Goal: Communication & Community: Answer question/provide support

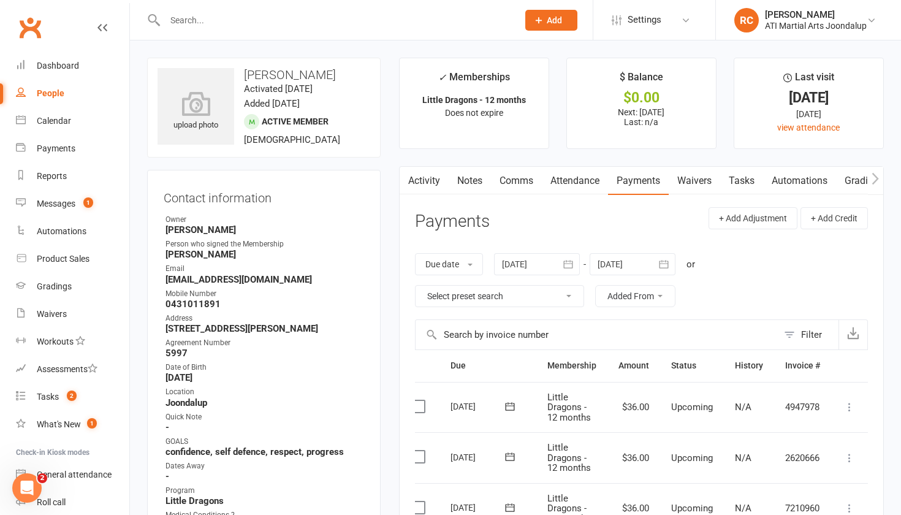
click at [354, 20] on input "text" at bounding box center [335, 20] width 348 height 17
type input "b"
click at [56, 123] on div "Calendar" at bounding box center [54, 121] width 34 height 10
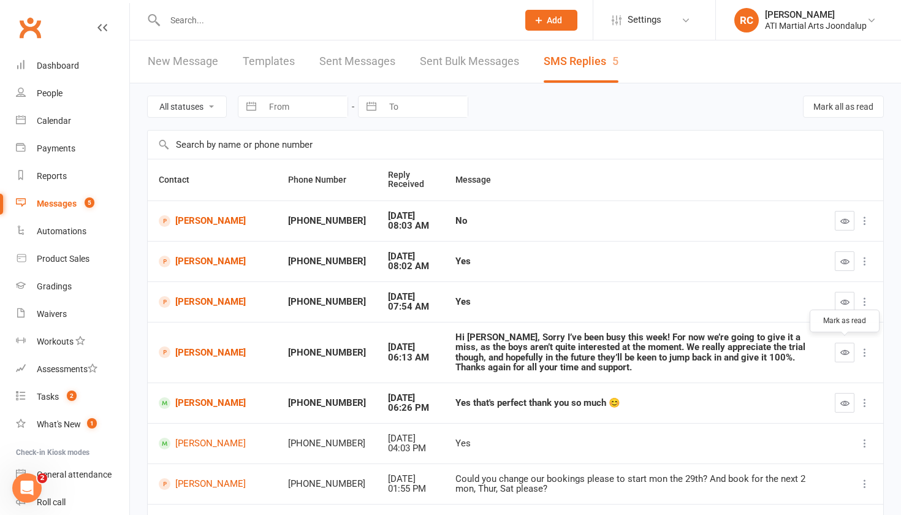
click at [844, 351] on icon "button" at bounding box center [845, 352] width 9 height 9
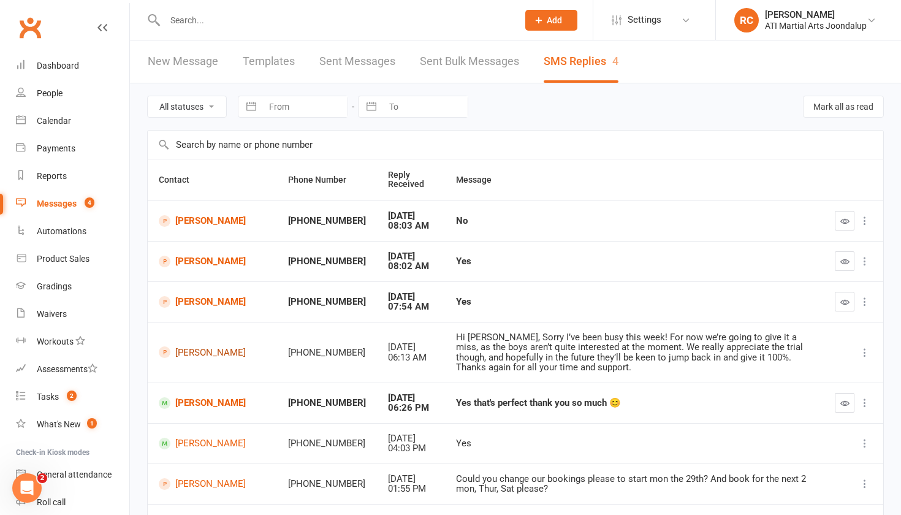
click at [185, 351] on link "[PERSON_NAME]" at bounding box center [212, 352] width 107 height 12
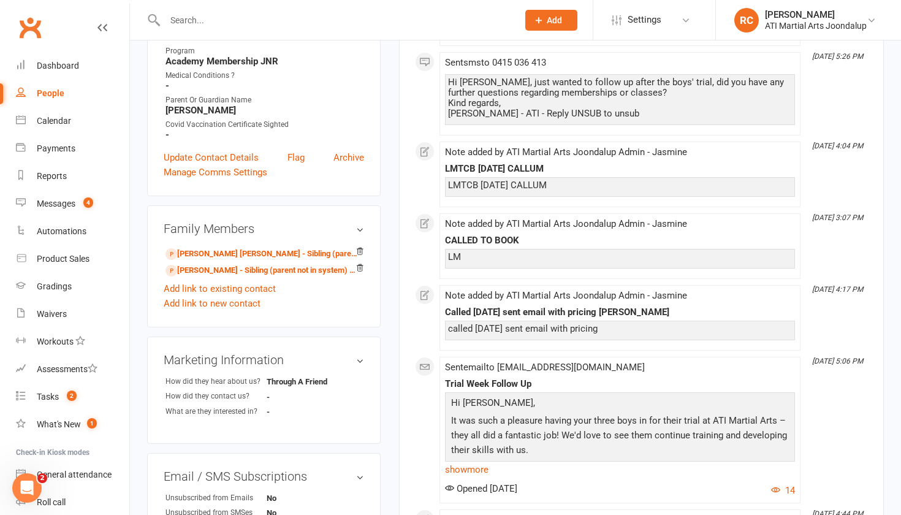
scroll to position [376, 0]
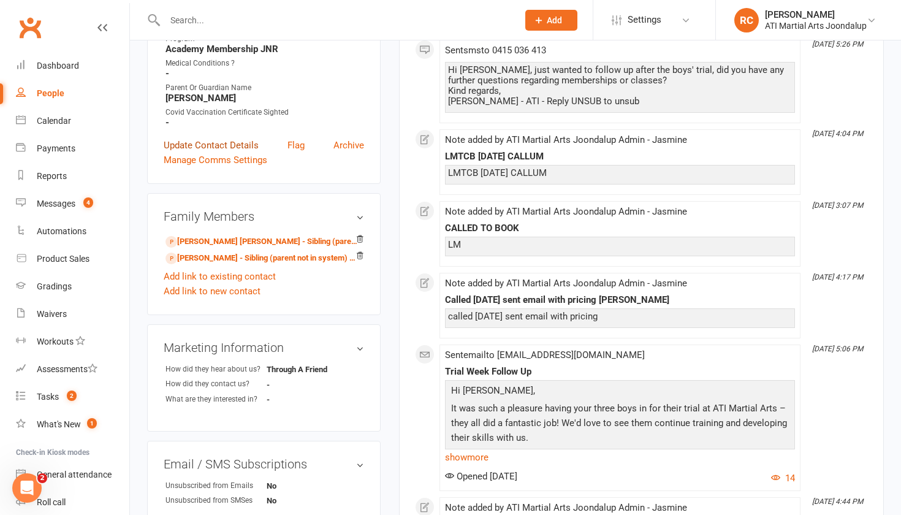
click at [221, 139] on link "Update Contact Details" at bounding box center [211, 145] width 95 height 15
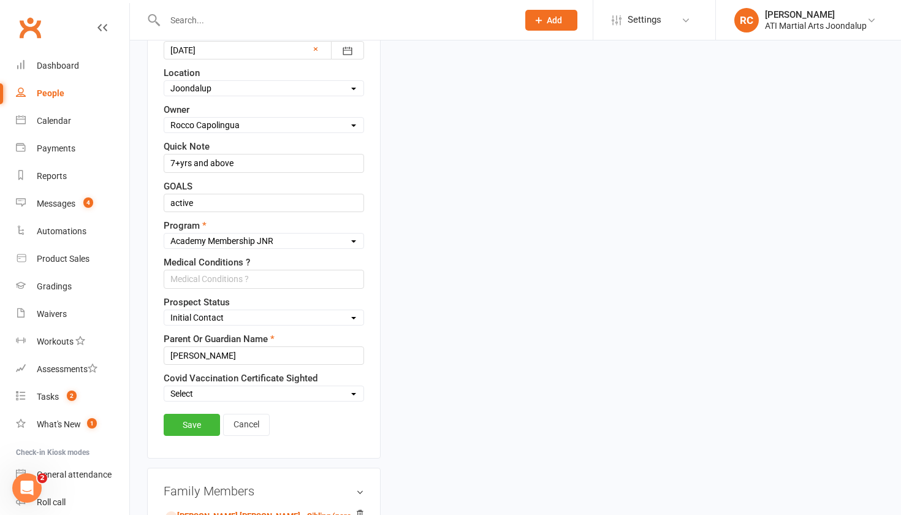
scroll to position [377, 0]
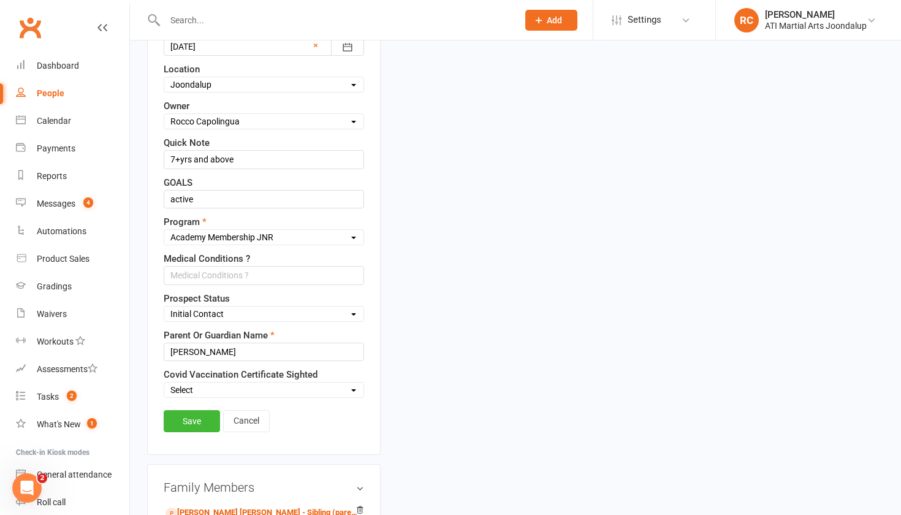
select select "Not interested"
click at [198, 432] on link "Save" at bounding box center [192, 421] width 56 height 22
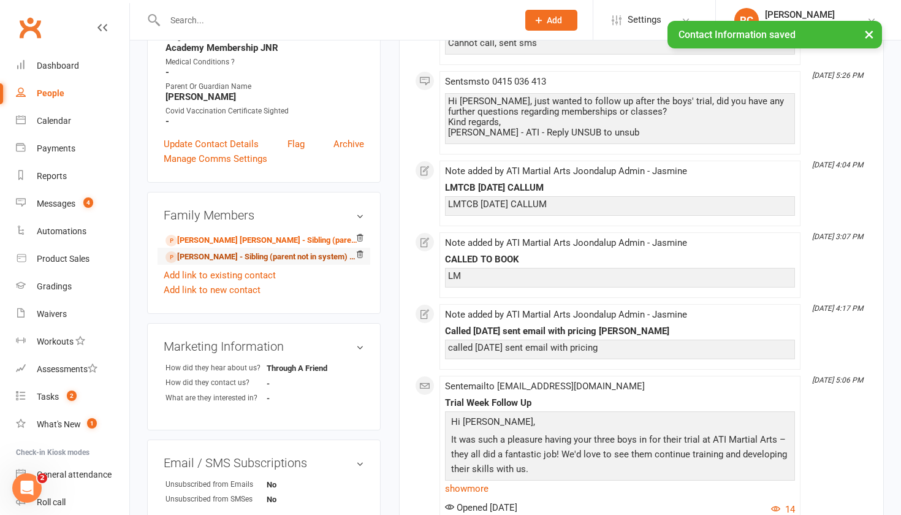
click at [263, 258] on link "[PERSON_NAME] - Sibling (parent not in system) of [PERSON_NAME] [PERSON_NAME]" at bounding box center [262, 257] width 193 height 13
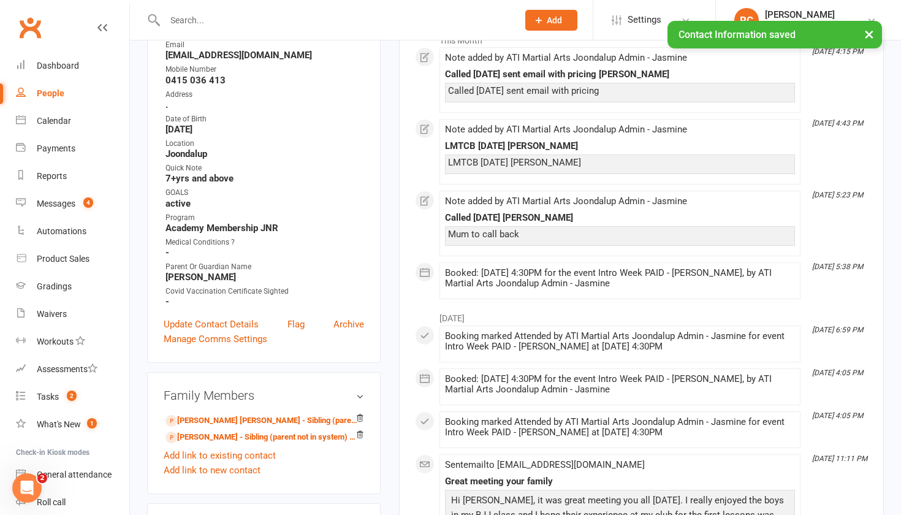
scroll to position [205, 0]
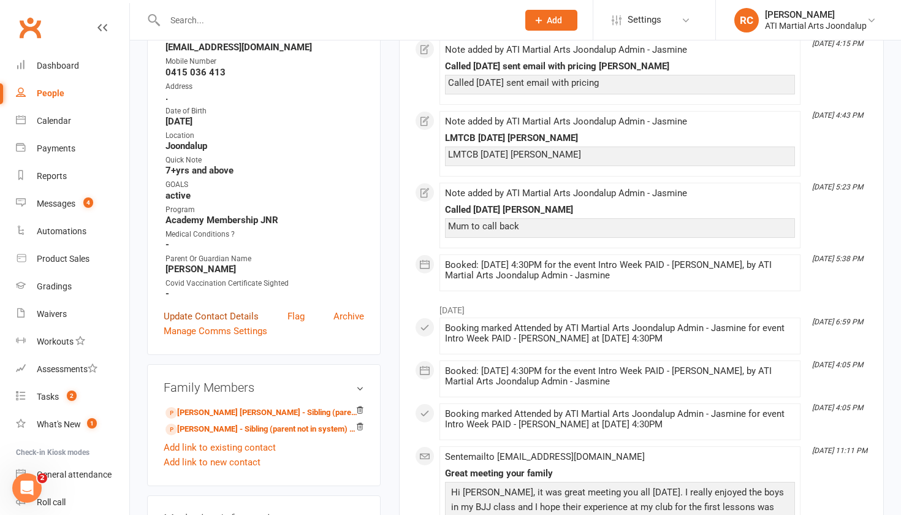
click at [209, 311] on link "Update Contact Details" at bounding box center [211, 316] width 95 height 15
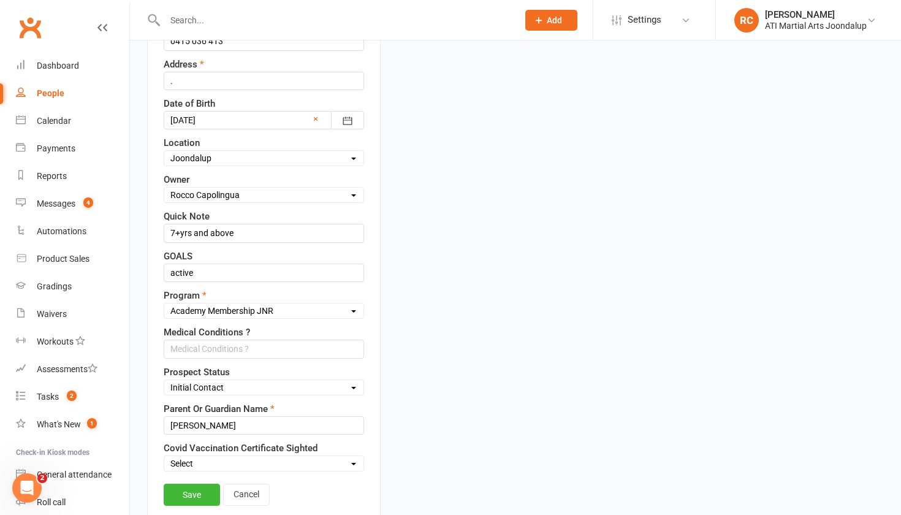
scroll to position [305, 0]
select select "Not interested"
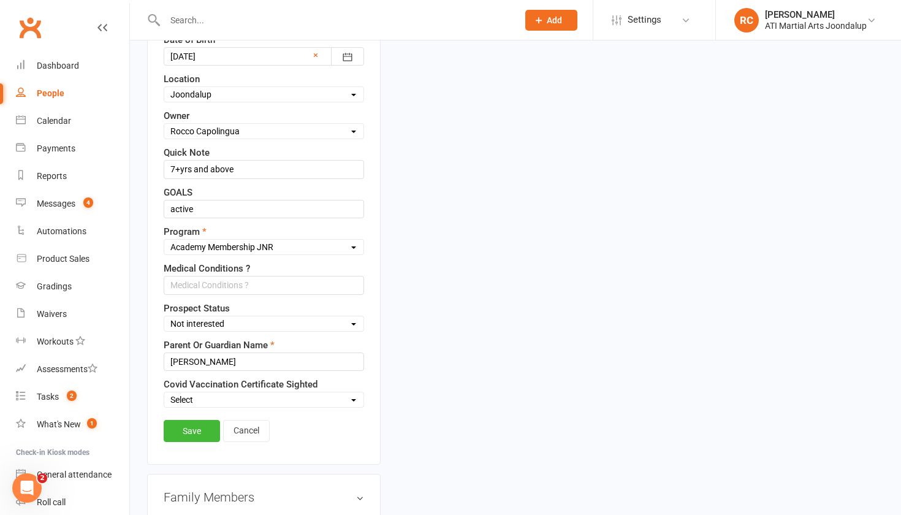
scroll to position [369, 0]
click at [191, 441] on link "Save" at bounding box center [192, 430] width 56 height 22
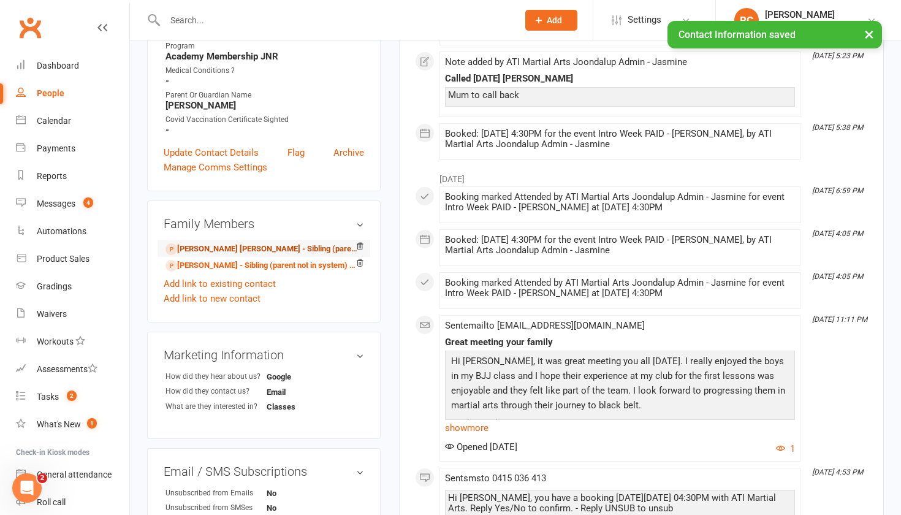
click at [220, 252] on link "[PERSON_NAME] [PERSON_NAME] - Sibling (parent not in system)" at bounding box center [262, 249] width 193 height 13
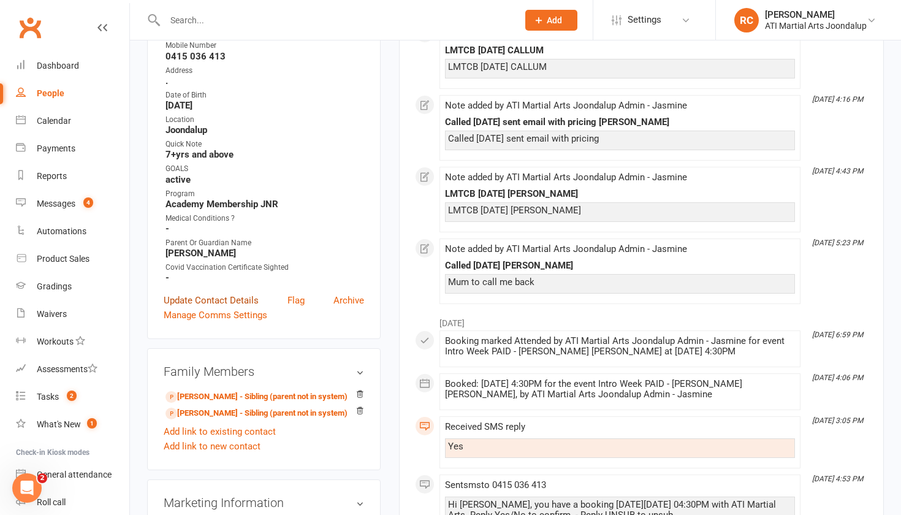
click at [215, 296] on link "Update Contact Details" at bounding box center [211, 300] width 95 height 15
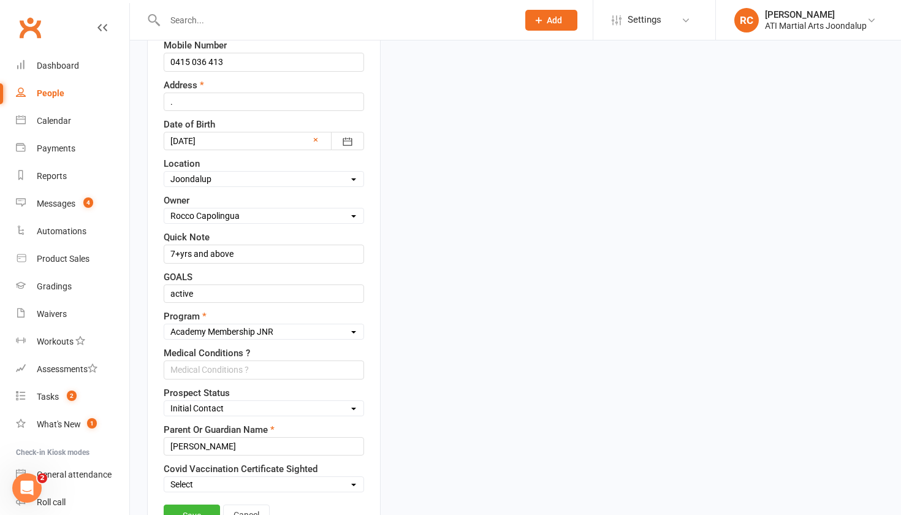
scroll to position [285, 0]
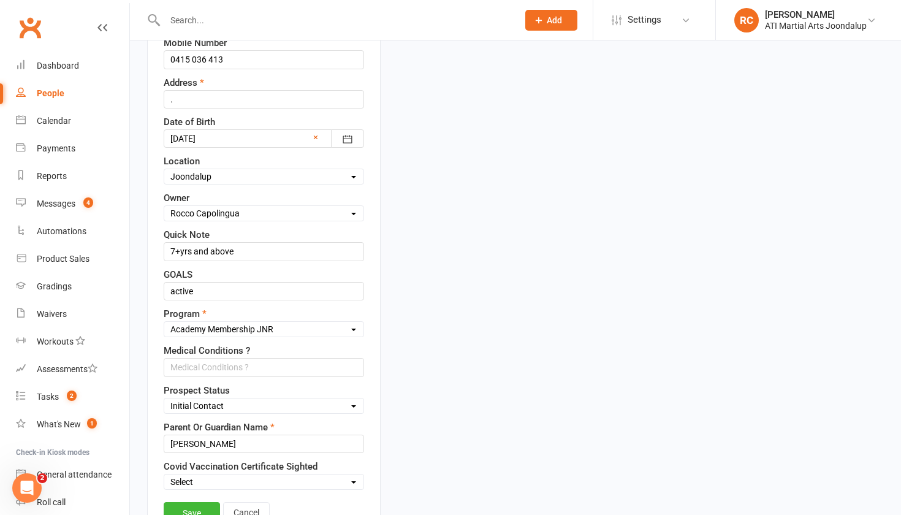
click at [202, 414] on div "Select Initial Contact Not interested Customore Callum's Old Members [PERSON_NA…" at bounding box center [264, 406] width 201 height 16
select select "Not interested"
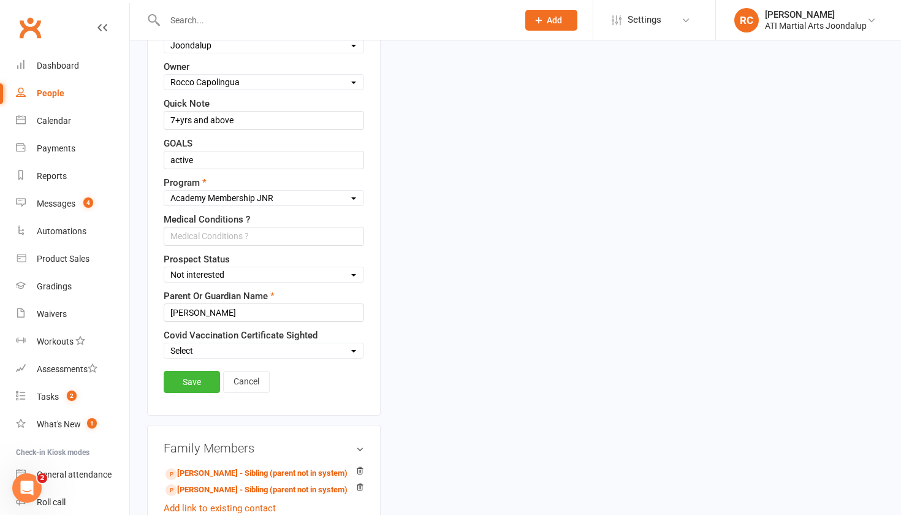
scroll to position [417, 0]
click at [197, 392] on link "Save" at bounding box center [192, 381] width 56 height 22
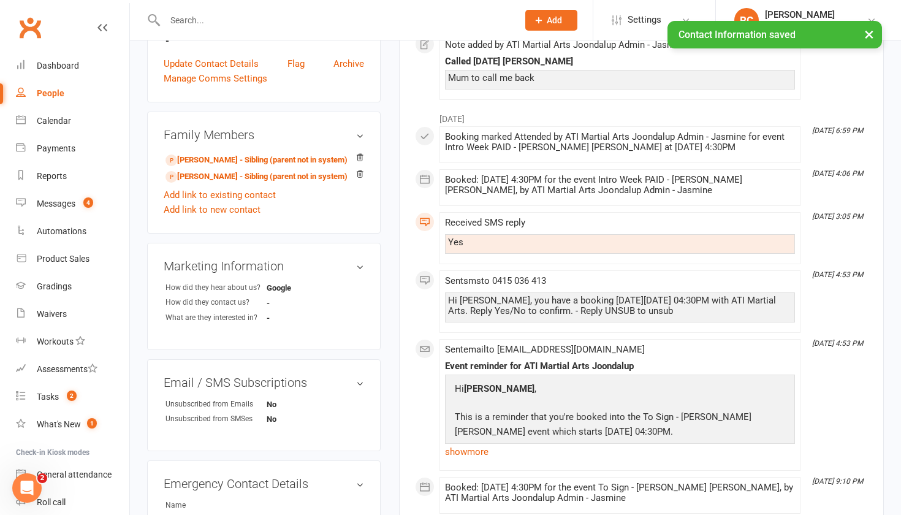
scroll to position [464, 0]
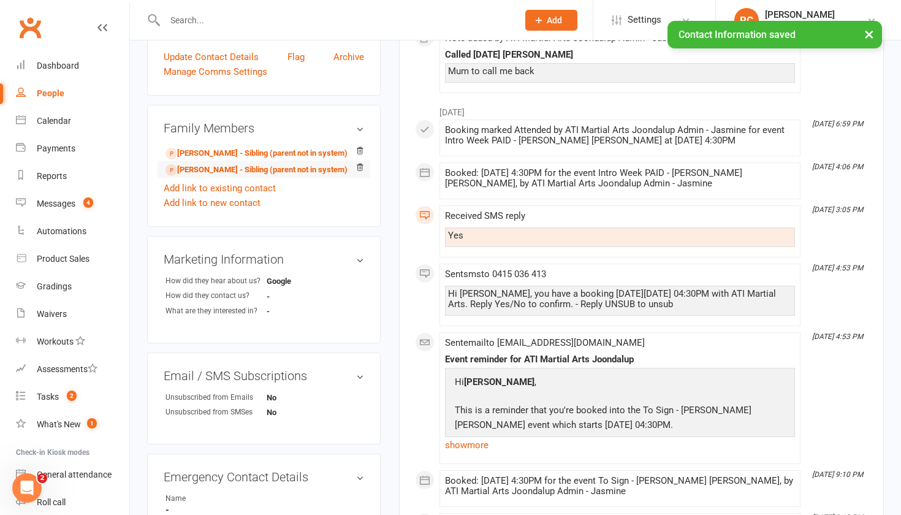
click at [212, 176] on li "[PERSON_NAME] - Sibling (parent not in system)" at bounding box center [264, 169] width 201 height 17
click at [212, 169] on link "[PERSON_NAME] - Sibling (parent not in system)" at bounding box center [257, 170] width 182 height 13
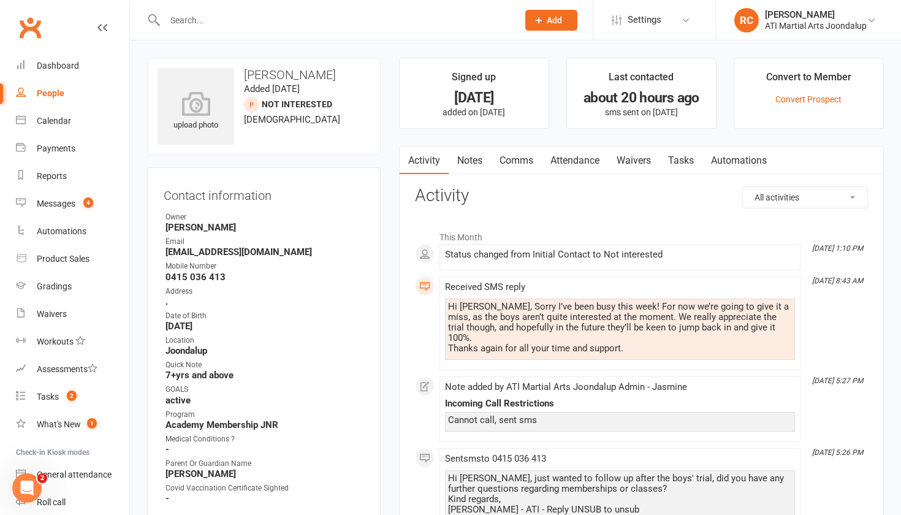
click at [560, 158] on link "Attendance" at bounding box center [575, 161] width 66 height 28
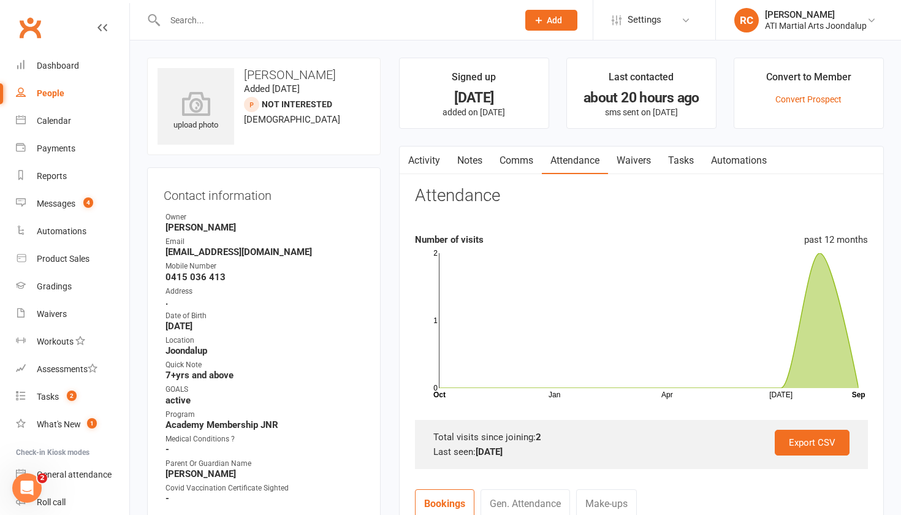
click at [535, 169] on link "Comms" at bounding box center [516, 161] width 51 height 28
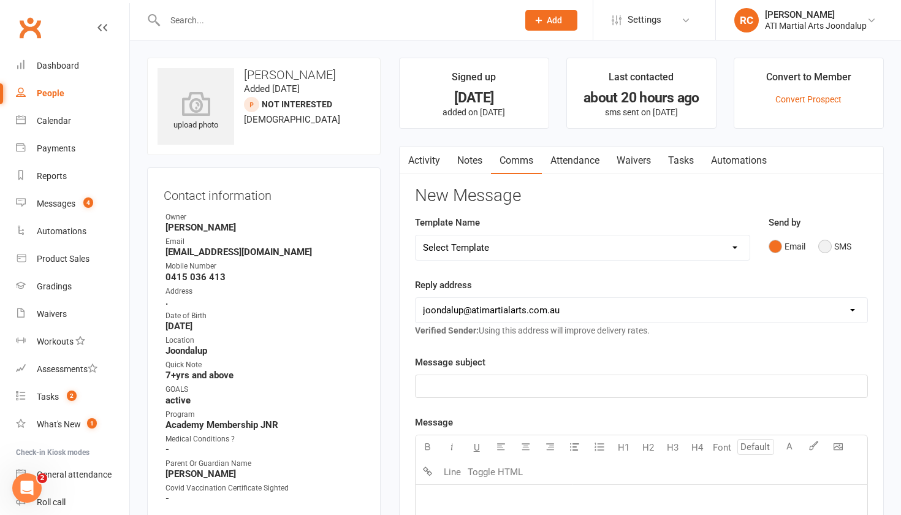
click at [831, 246] on button "SMS" at bounding box center [835, 246] width 33 height 23
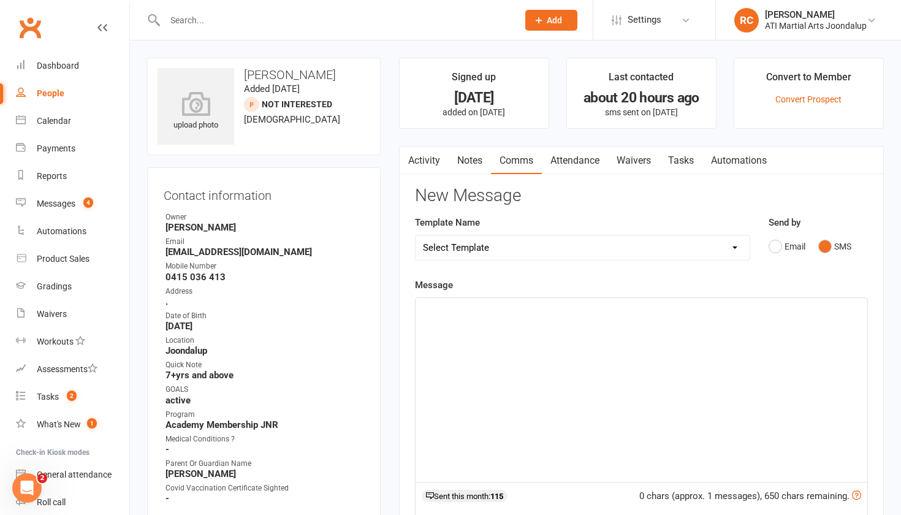
click at [597, 349] on div "﻿" at bounding box center [642, 390] width 452 height 184
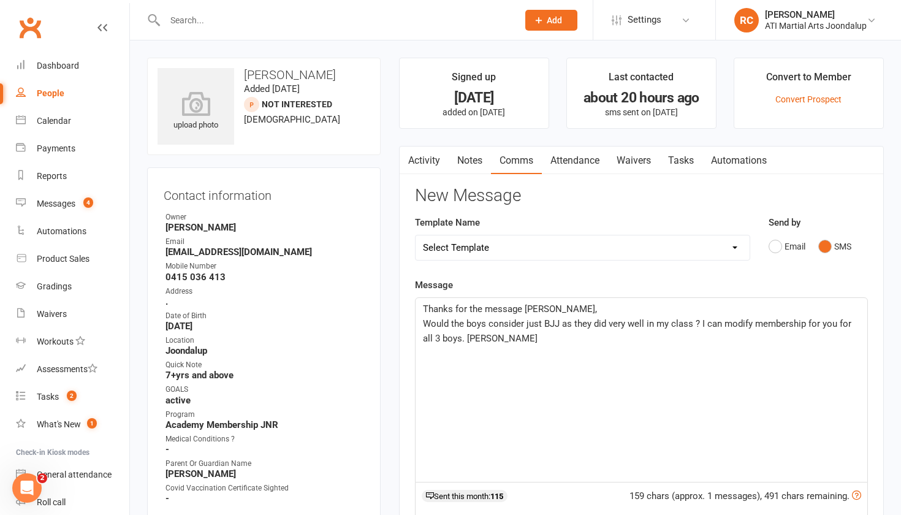
click at [741, 325] on span "Would the boys consider just BJJ as they did very well in my class ? I can modi…" at bounding box center [638, 331] width 431 height 26
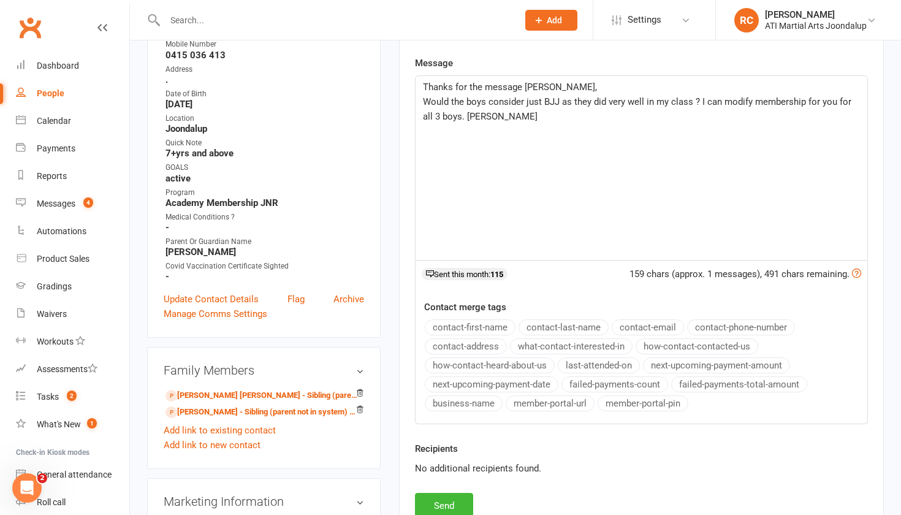
scroll to position [223, 0]
click at [438, 495] on button "Send" at bounding box center [444, 505] width 58 height 26
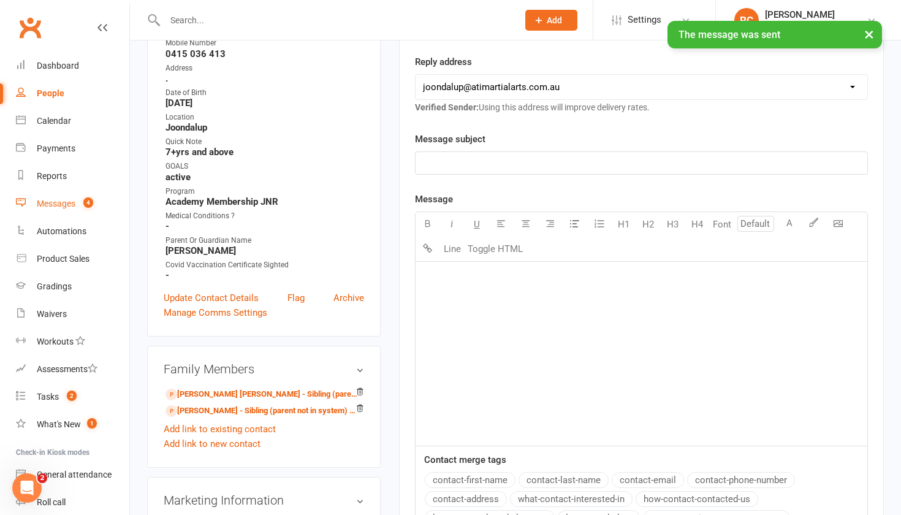
click at [74, 207] on div "Messages" at bounding box center [56, 204] width 39 height 10
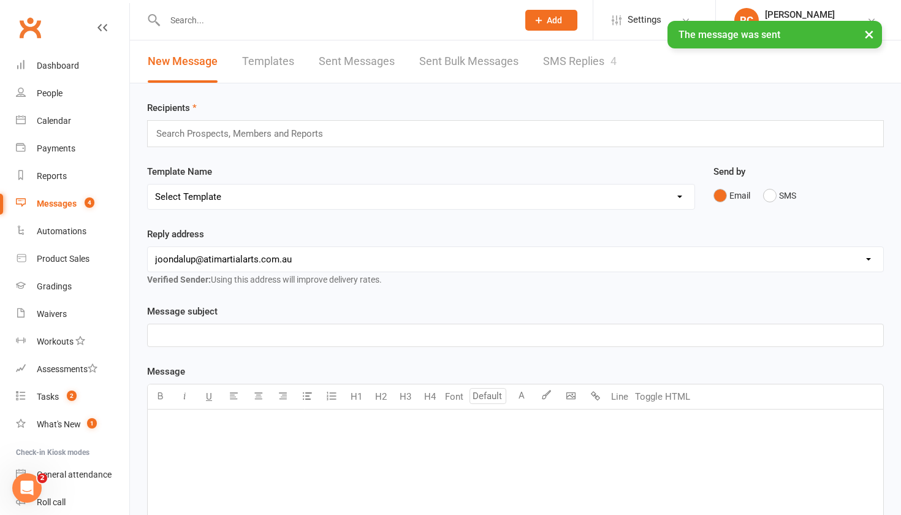
click at [567, 52] on ui-view "Prospect Member Non-attending contact Class / event Appointment Grading event T…" at bounding box center [450, 391] width 901 height 776
click at [583, 67] on link "SMS Replies 4" at bounding box center [580, 61] width 74 height 42
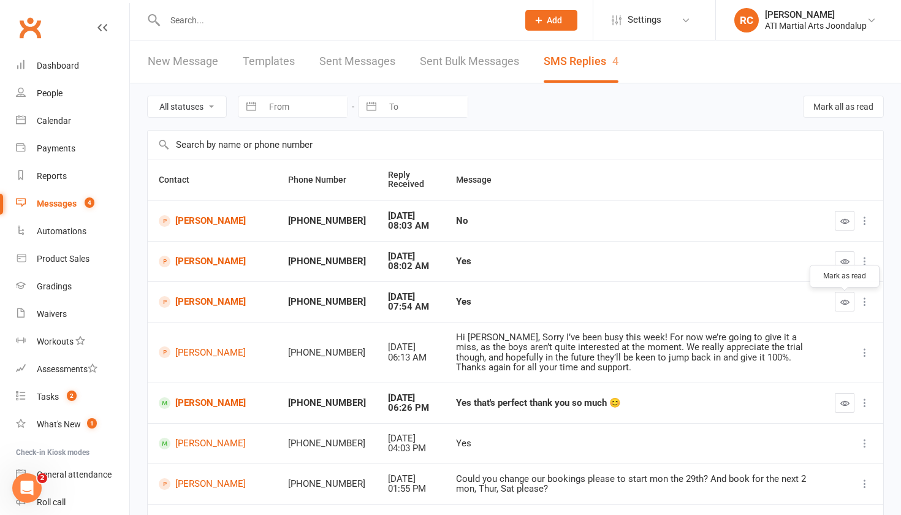
click at [844, 310] on button "button" at bounding box center [845, 302] width 20 height 20
click at [186, 308] on link "[PERSON_NAME]" at bounding box center [212, 302] width 107 height 12
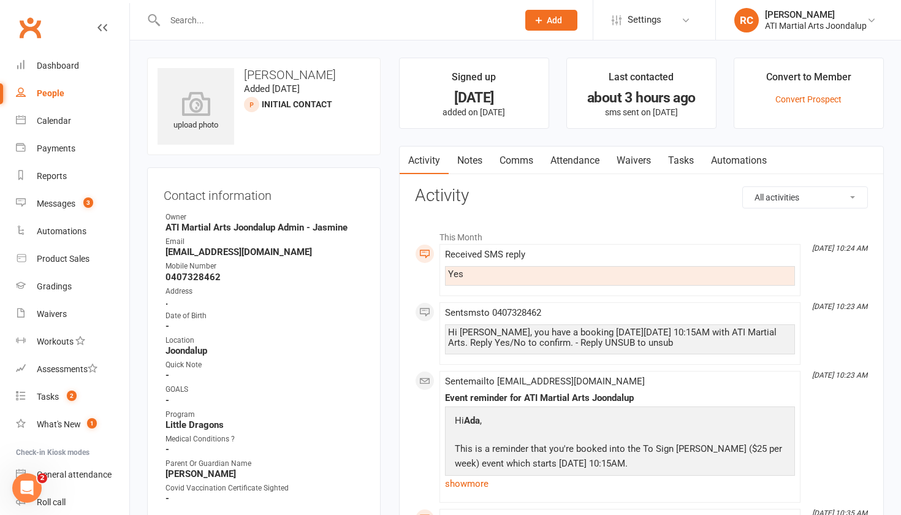
click at [586, 164] on link "Attendance" at bounding box center [575, 161] width 66 height 28
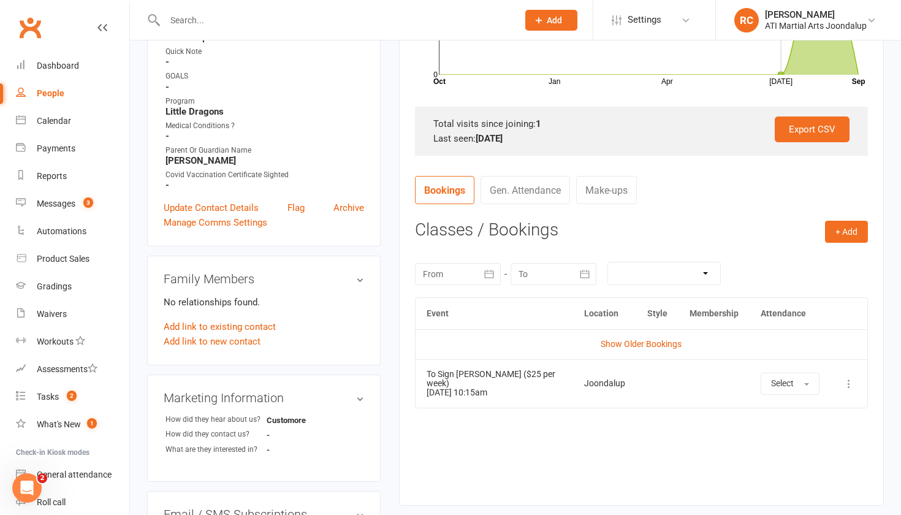
scroll to position [330, 0]
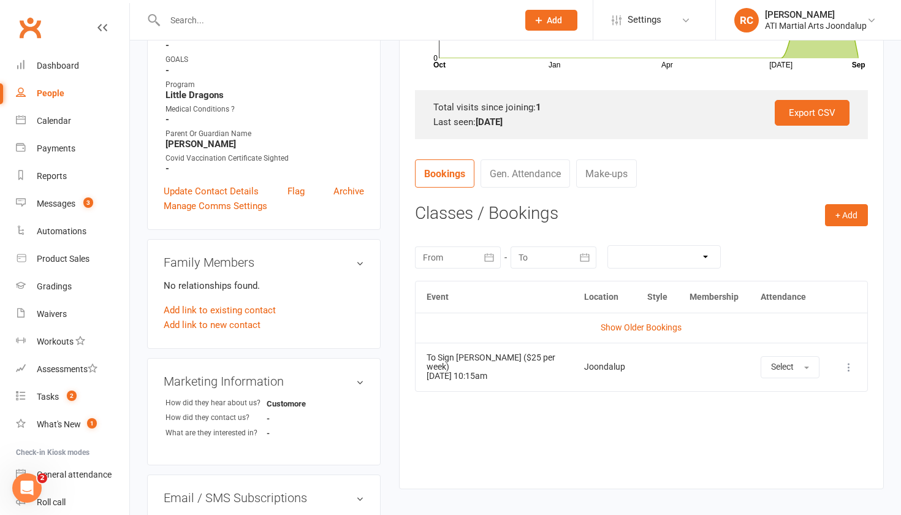
click at [849, 370] on button at bounding box center [849, 367] width 15 height 15
click at [805, 415] on link "View event" at bounding box center [795, 415] width 121 height 25
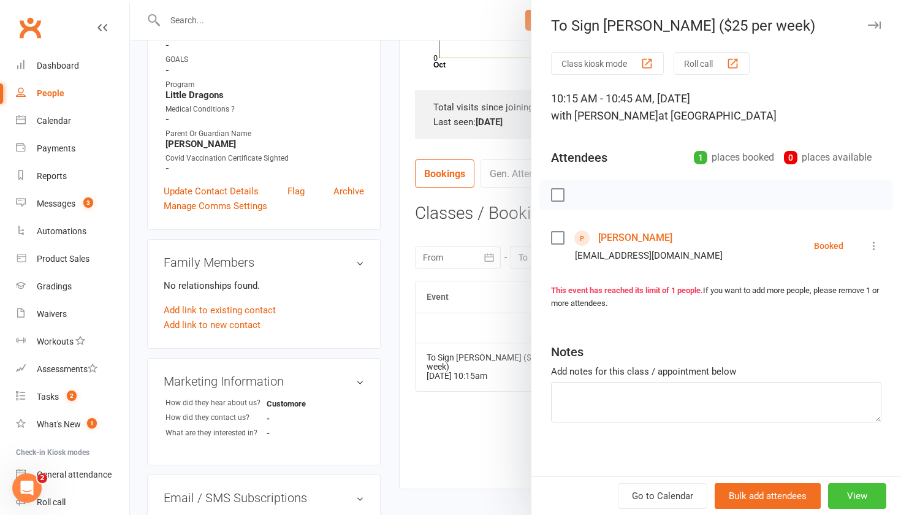
click at [846, 486] on button "View" at bounding box center [857, 496] width 58 height 26
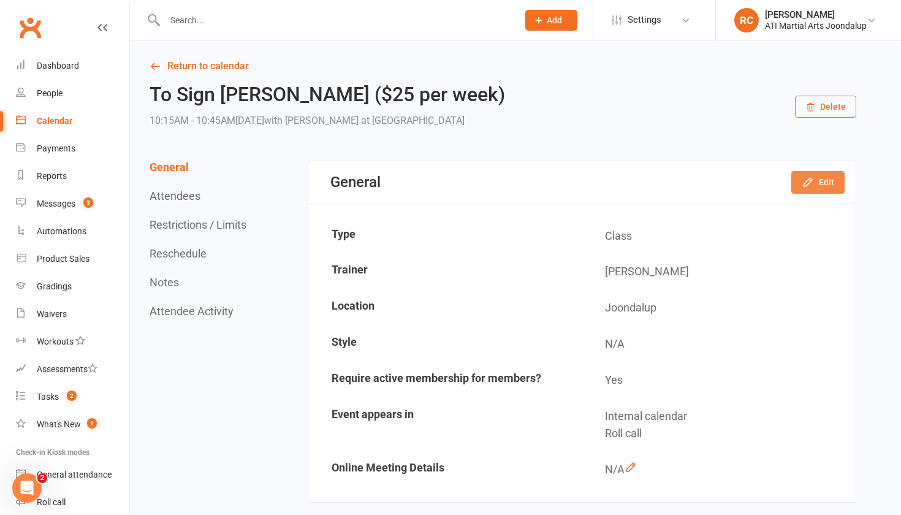
click at [813, 174] on button "Edit" at bounding box center [818, 182] width 53 height 22
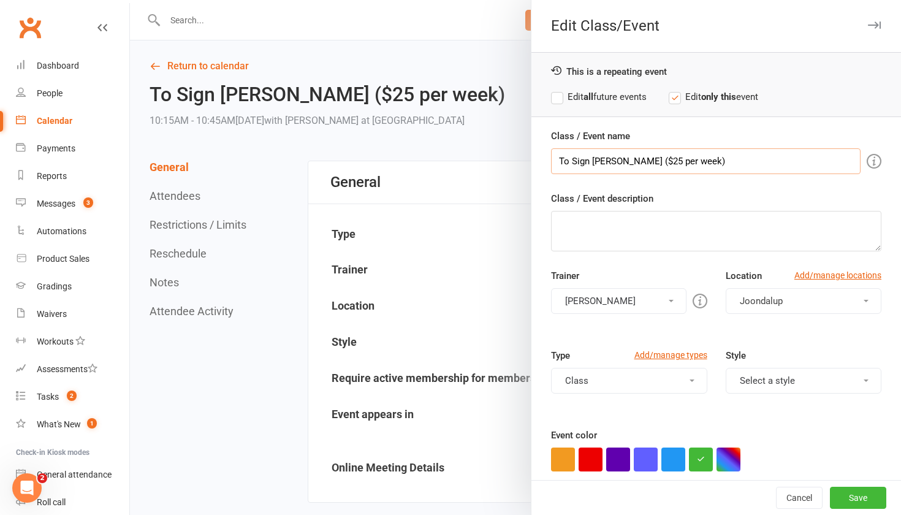
click at [732, 166] on input "To Sign [PERSON_NAME] ($25 per week)" at bounding box center [706, 161] width 310 height 26
type input "To Sign [PERSON_NAME] ($25 per week) CONFIRMED"
click at [854, 503] on button "Save" at bounding box center [858, 498] width 56 height 22
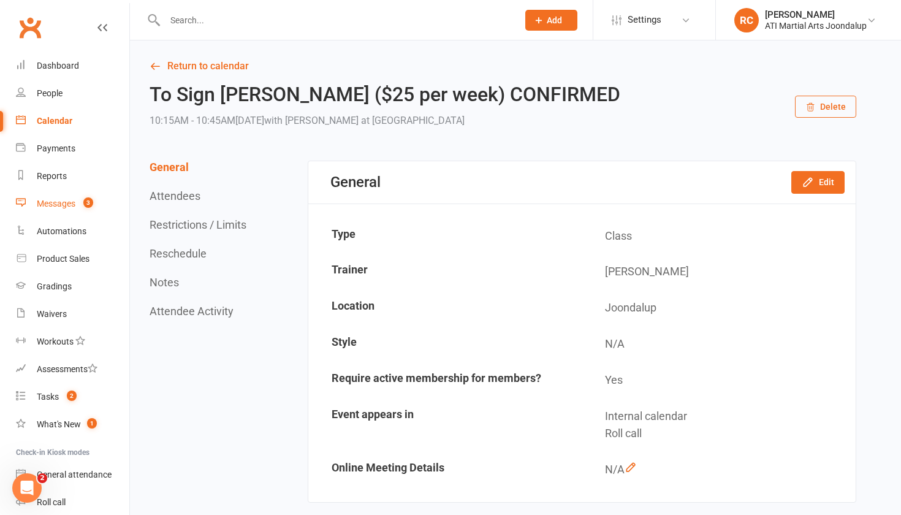
click at [78, 206] on count-badge "3" at bounding box center [85, 204] width 16 height 10
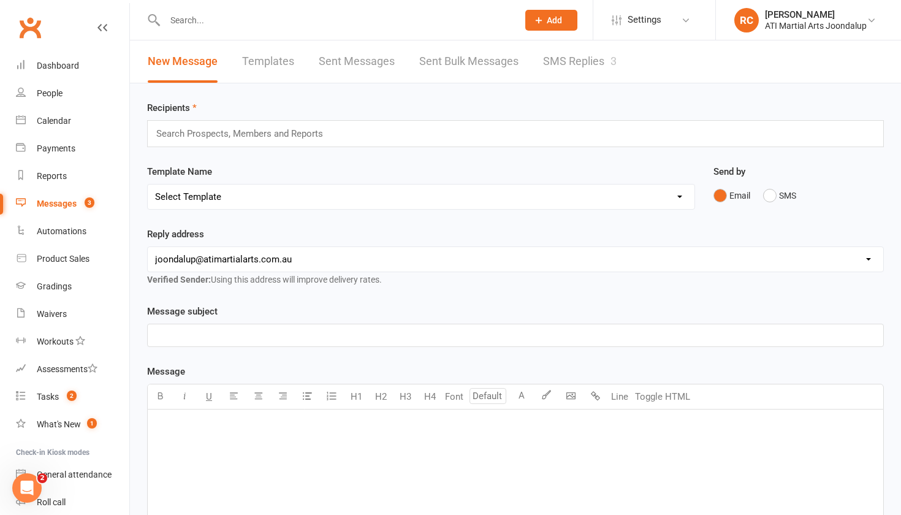
click at [576, 60] on link "SMS Replies 3" at bounding box center [580, 61] width 74 height 42
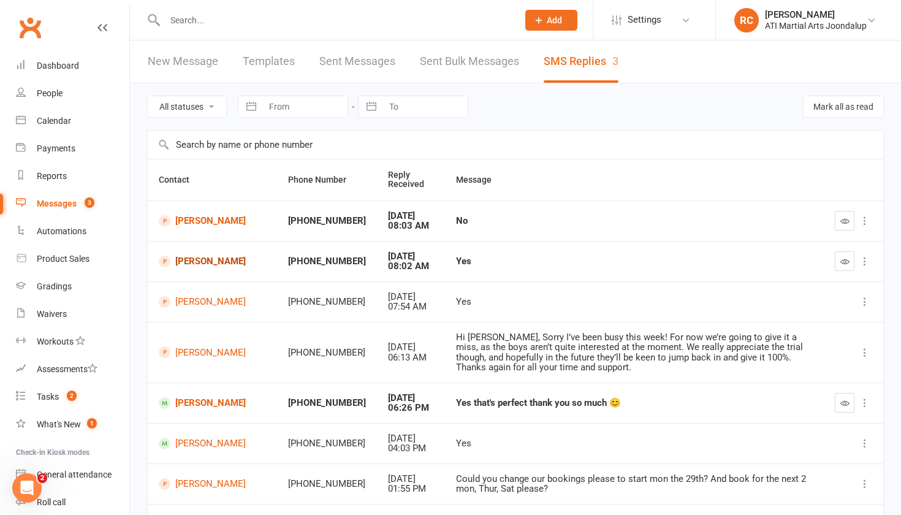
click at [189, 264] on link "[PERSON_NAME]" at bounding box center [212, 262] width 107 height 12
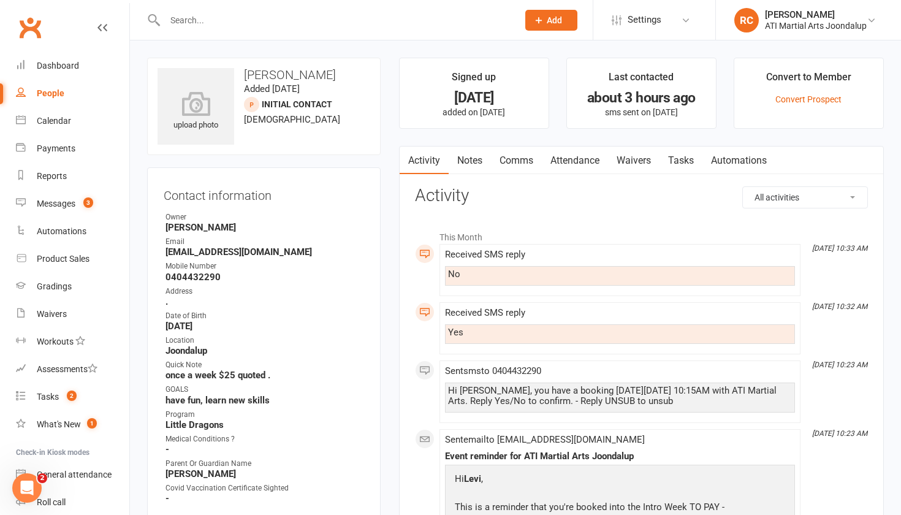
click at [594, 160] on link "Attendance" at bounding box center [575, 161] width 66 height 28
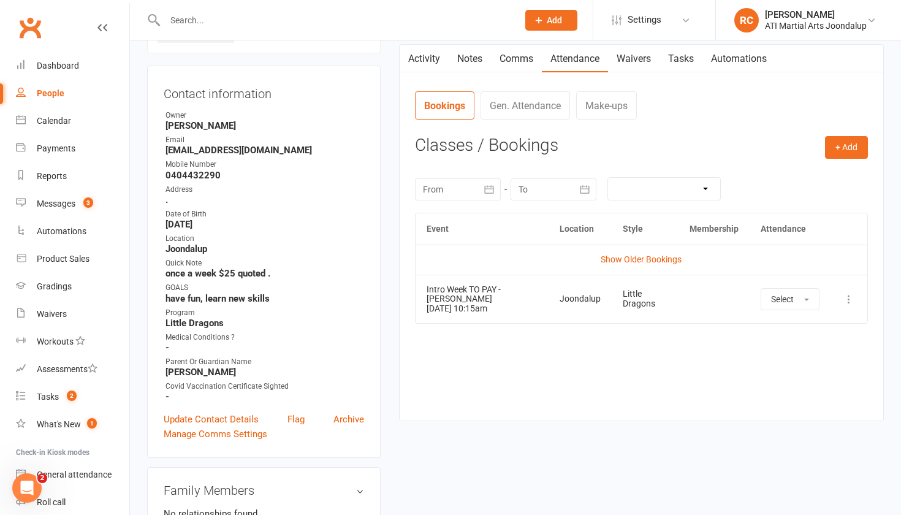
scroll to position [104, 0]
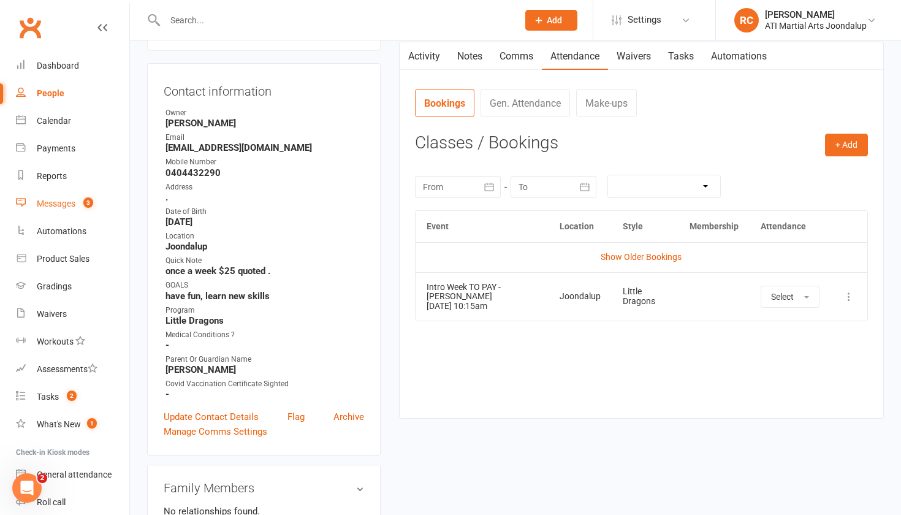
click at [56, 210] on link "Messages 3" at bounding box center [72, 204] width 113 height 28
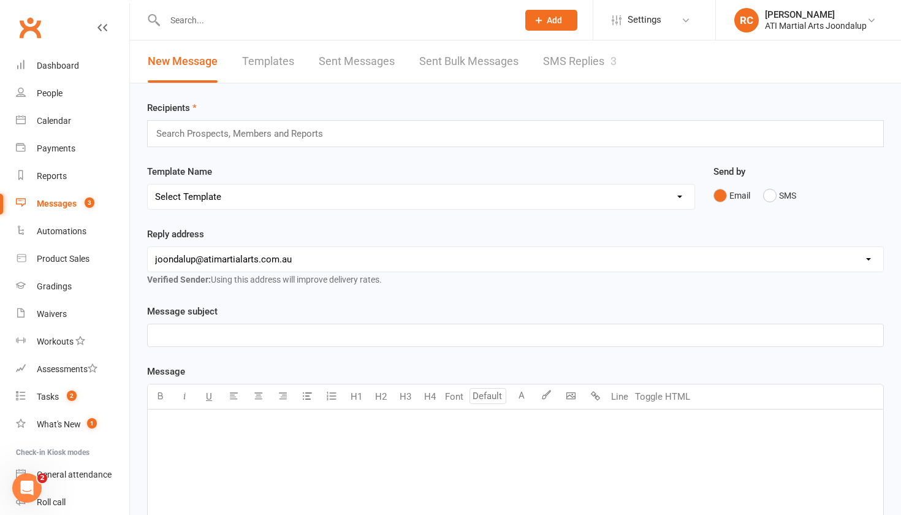
click at [579, 61] on link "SMS Replies 3" at bounding box center [580, 61] width 74 height 42
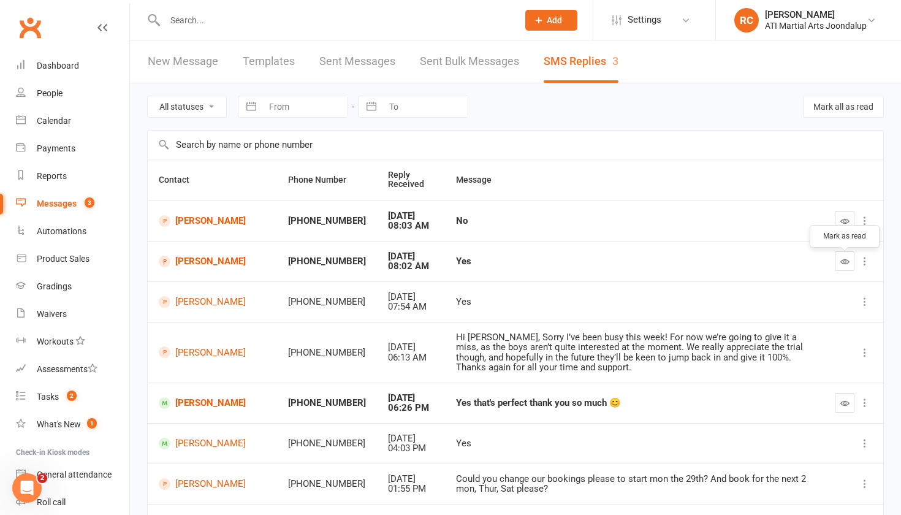
click at [843, 261] on icon "button" at bounding box center [845, 261] width 9 height 9
click at [846, 226] on icon "button" at bounding box center [845, 220] width 9 height 9
click at [186, 227] on link "[PERSON_NAME]" at bounding box center [212, 221] width 107 height 12
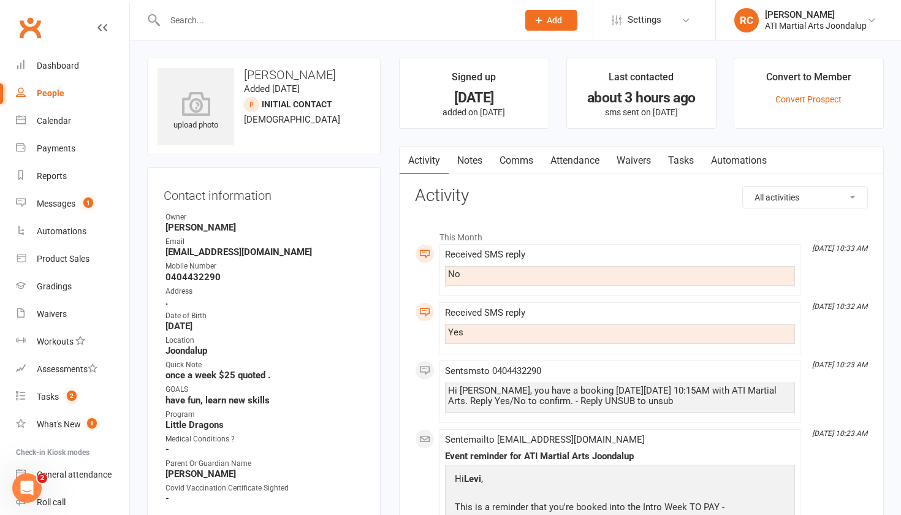
click at [589, 151] on link "Attendance" at bounding box center [575, 161] width 66 height 28
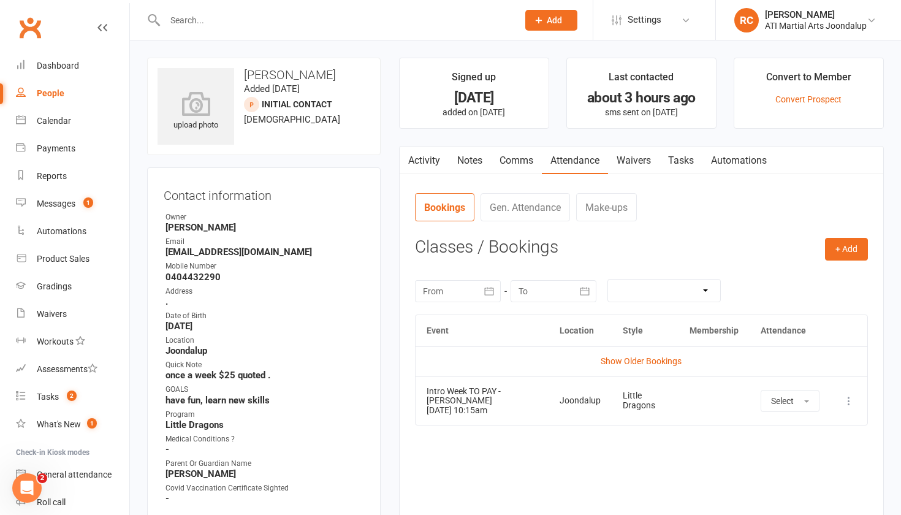
click at [522, 167] on link "Comms" at bounding box center [516, 161] width 51 height 28
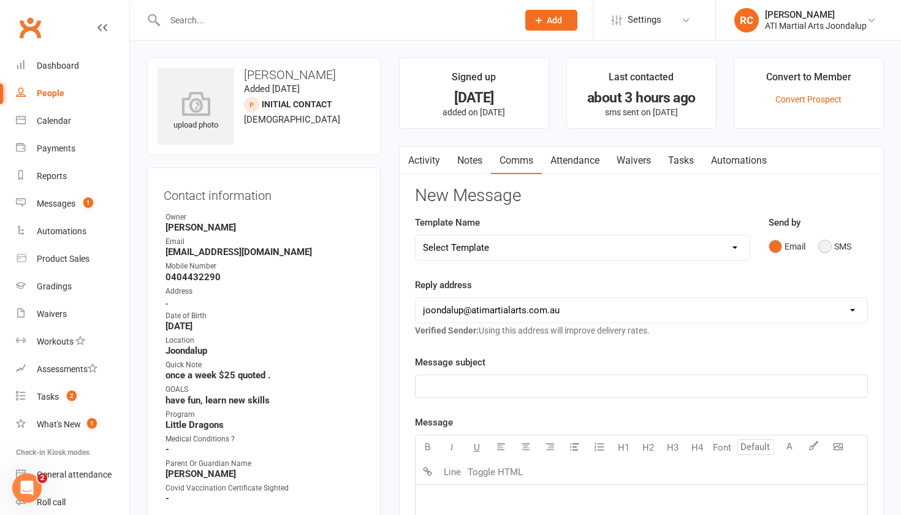
click at [830, 237] on button "SMS" at bounding box center [835, 246] width 33 height 23
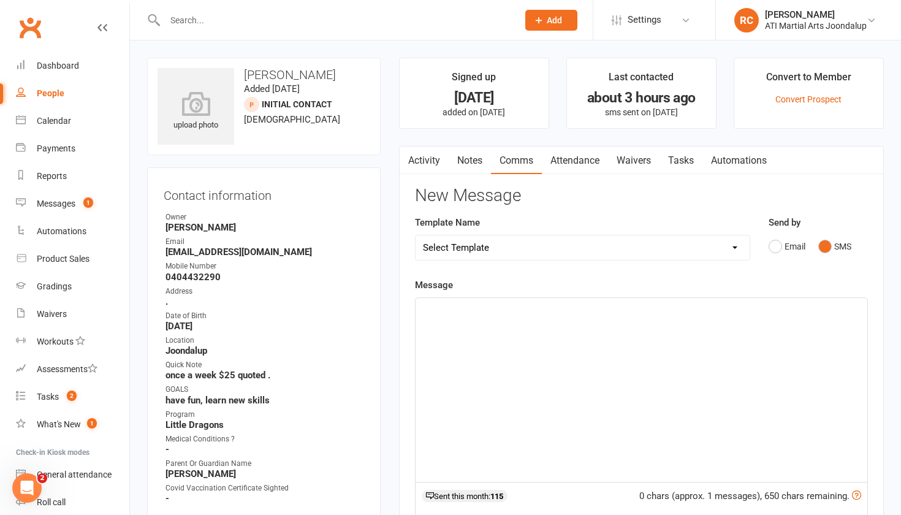
click at [566, 434] on div "﻿" at bounding box center [642, 390] width 452 height 184
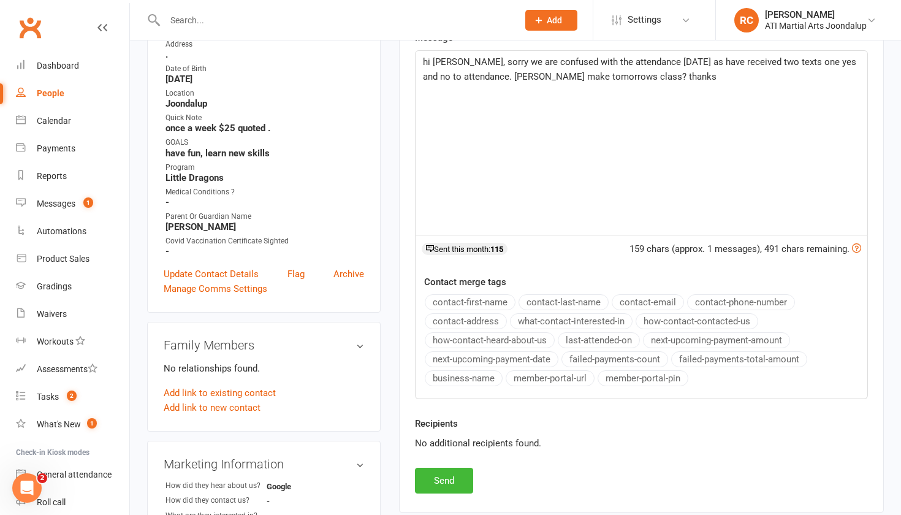
scroll to position [249, 0]
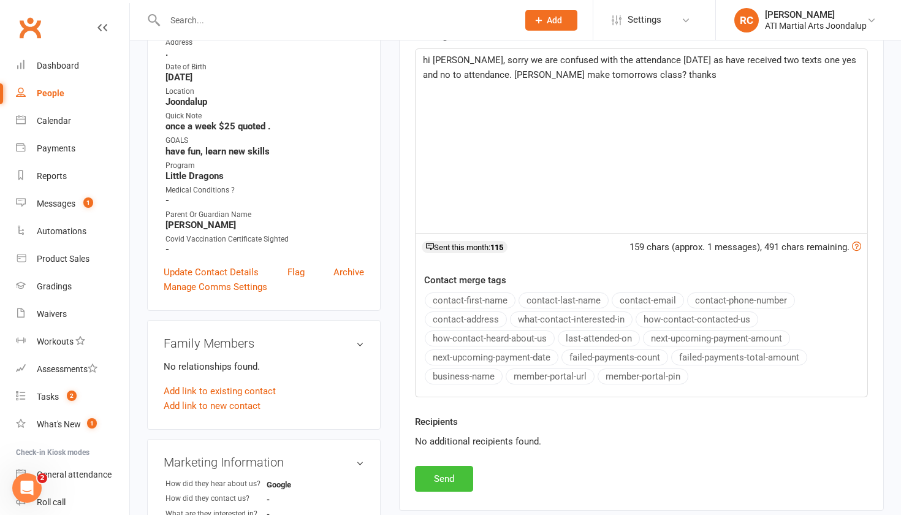
click at [443, 479] on button "Send" at bounding box center [444, 479] width 58 height 26
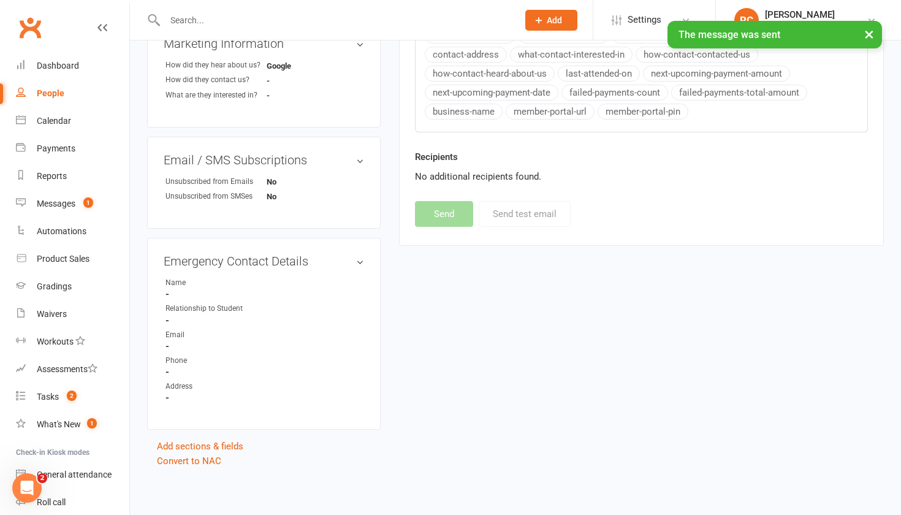
scroll to position [667, 0]
click at [216, 19] on input "text" at bounding box center [335, 20] width 348 height 17
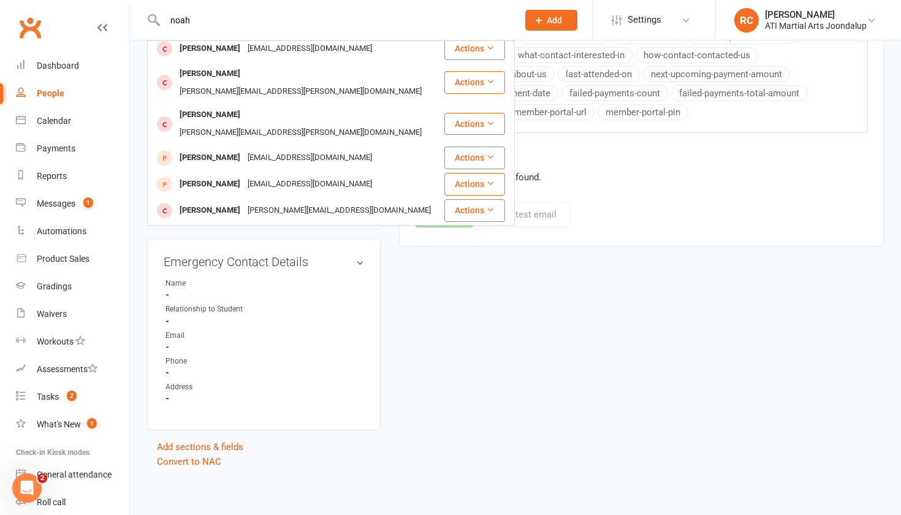
scroll to position [291, 0]
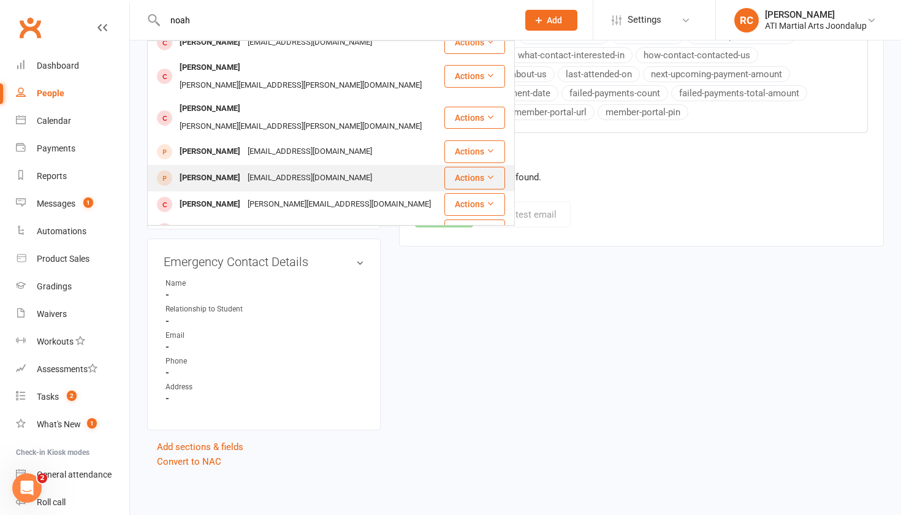
type input "noah"
click at [250, 169] on div "[EMAIL_ADDRESS][DOMAIN_NAME]" at bounding box center [310, 178] width 132 height 18
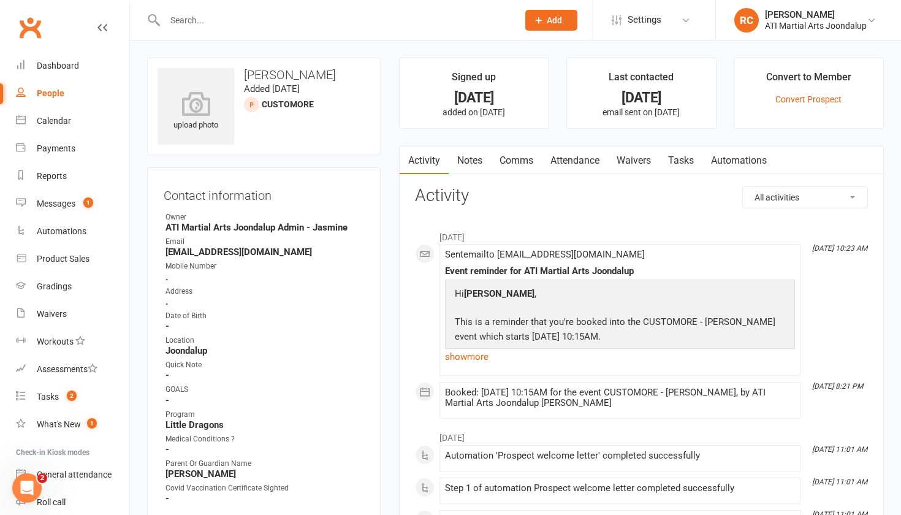
click at [215, 18] on input "text" at bounding box center [335, 20] width 348 height 17
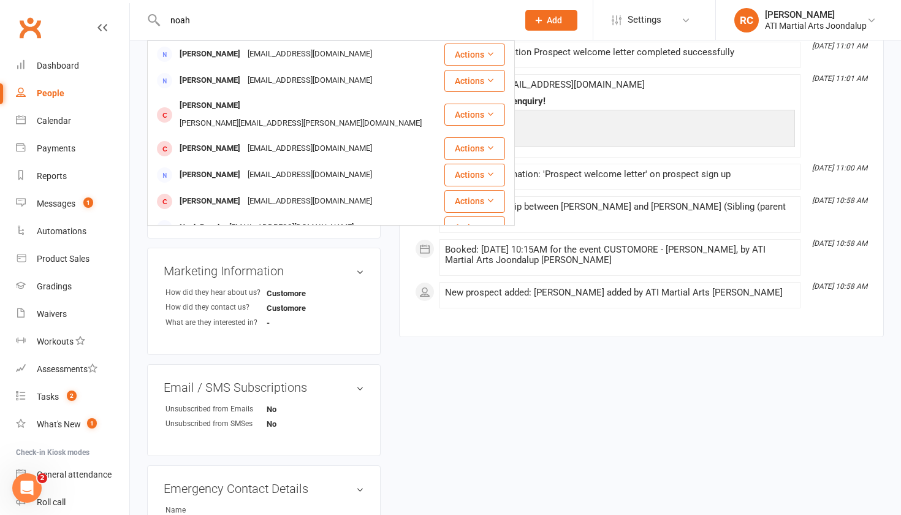
drag, startPoint x: 283, startPoint y: 21, endPoint x: 129, endPoint y: 9, distance: 153.8
paste input "[PERSON_NAME] <[EMAIL_ADDRESS][DOMAIN_NAME]>"
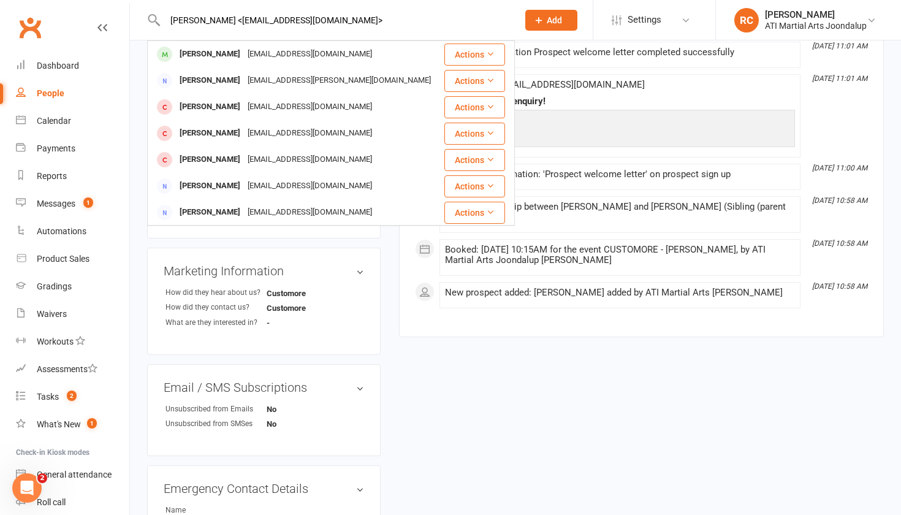
type input "[PERSON_NAME] <[EMAIL_ADDRESS][DOMAIN_NAME]>"
click at [261, 50] on div "[EMAIL_ADDRESS][DOMAIN_NAME]" at bounding box center [310, 54] width 132 height 18
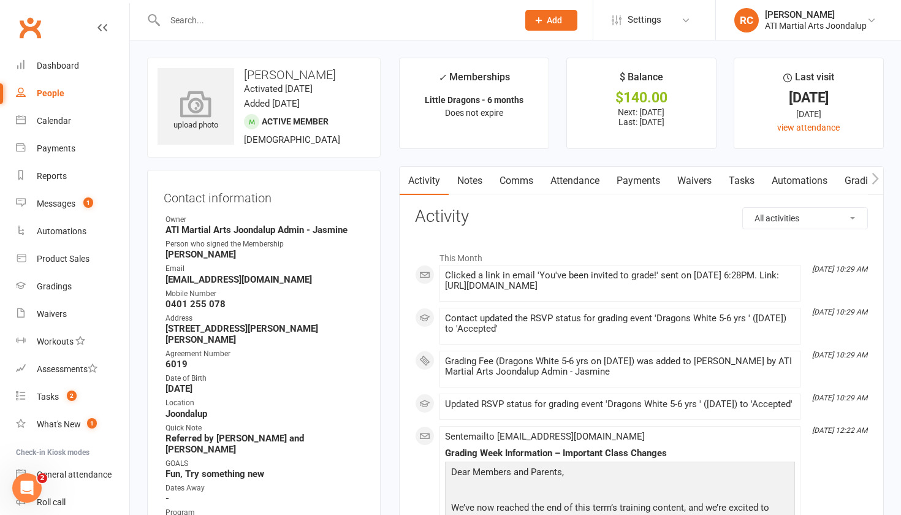
click at [190, 112] on icon at bounding box center [196, 103] width 85 height 27
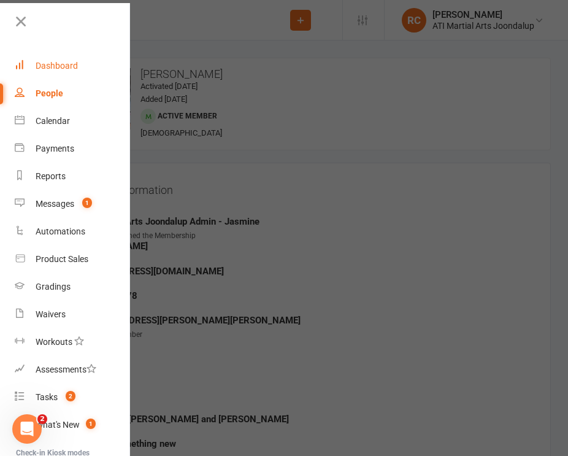
click at [41, 61] on div "Dashboard" at bounding box center [57, 66] width 42 height 10
